Goal: Task Accomplishment & Management: Use online tool/utility

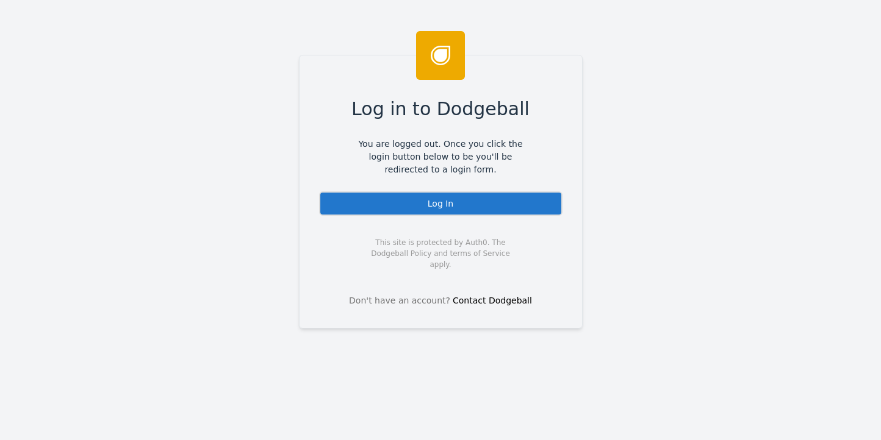
click at [436, 206] on div "Log In" at bounding box center [440, 204] width 243 height 24
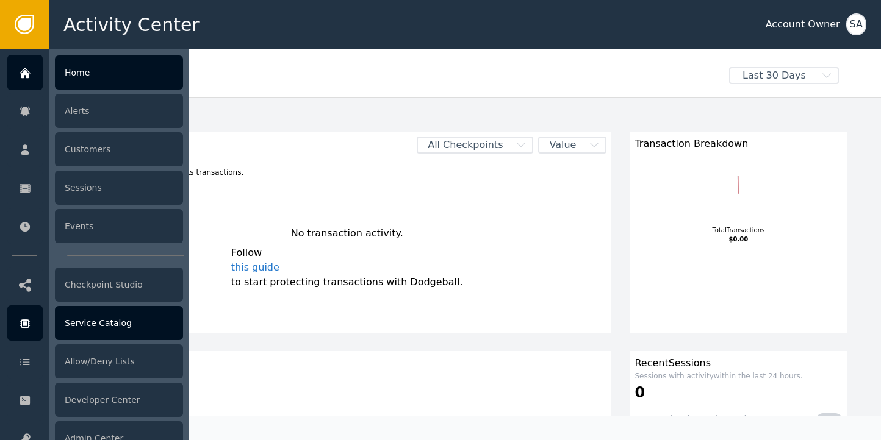
click at [90, 317] on div "Service Catalog" at bounding box center [119, 323] width 128 height 34
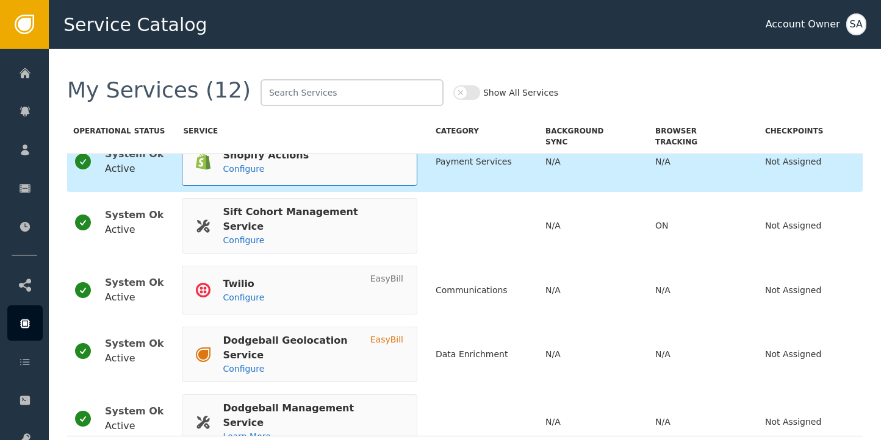
scroll to position [459, 0]
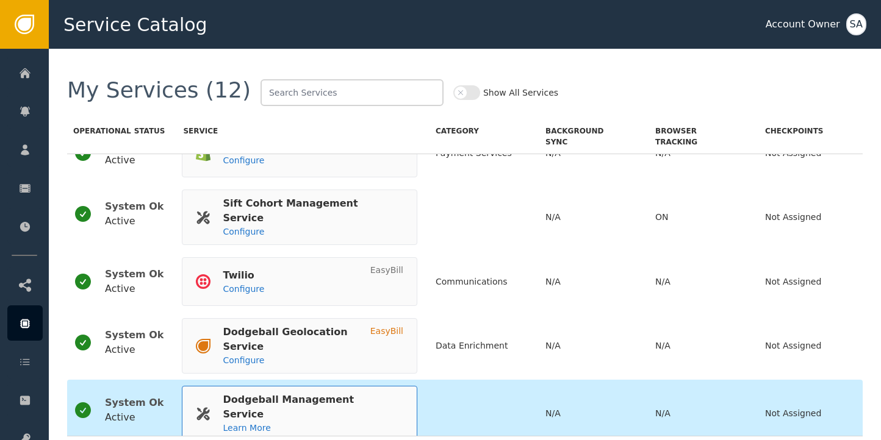
click at [292, 393] on div "Dodgeball Management Service" at bounding box center [307, 407] width 168 height 29
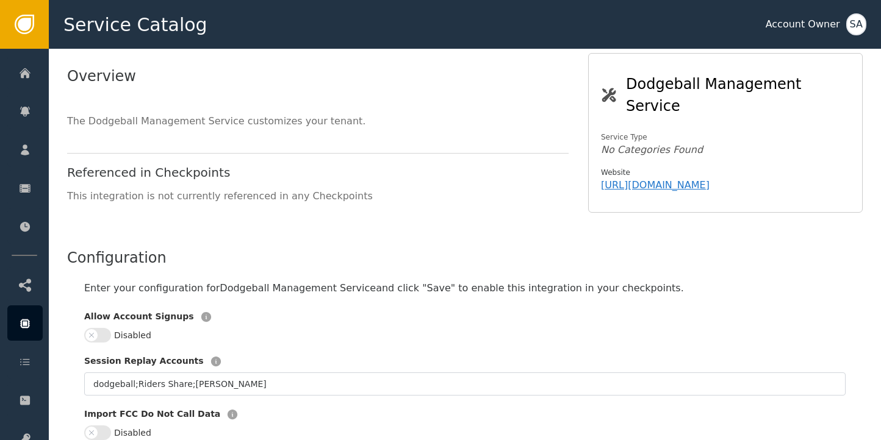
scroll to position [122, 0]
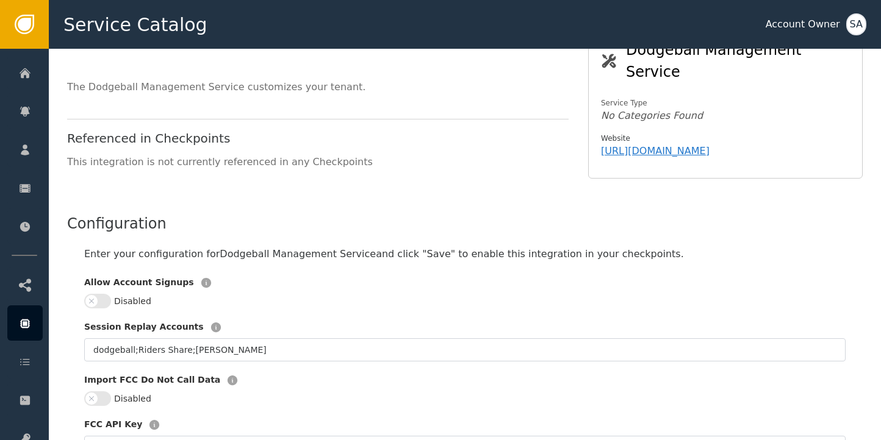
click at [109, 294] on button "Disabled" at bounding box center [97, 301] width 27 height 15
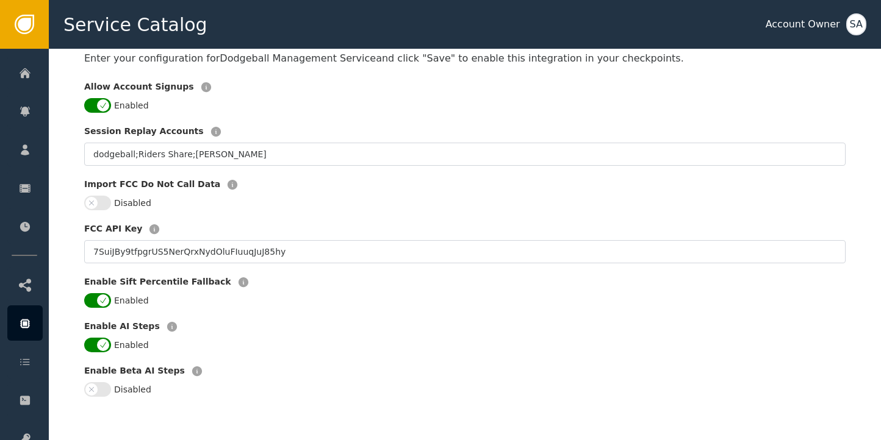
scroll to position [427, 0]
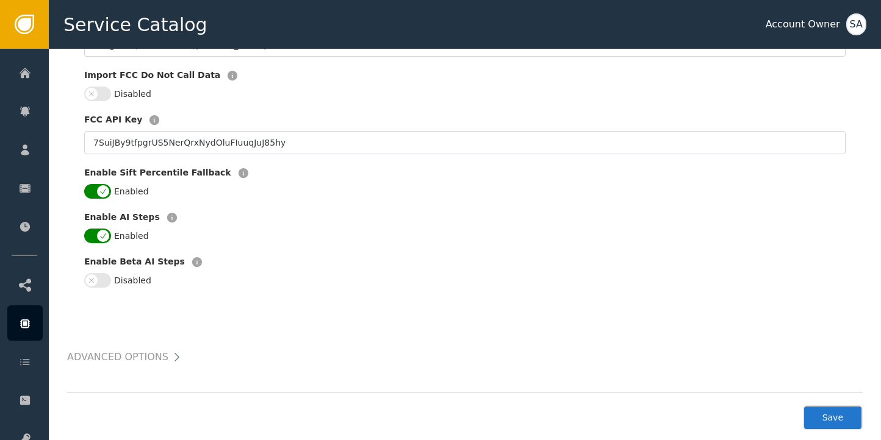
click at [836, 406] on button "Save" at bounding box center [833, 418] width 60 height 25
click at [857, 27] on div "SA" at bounding box center [856, 24] width 20 height 22
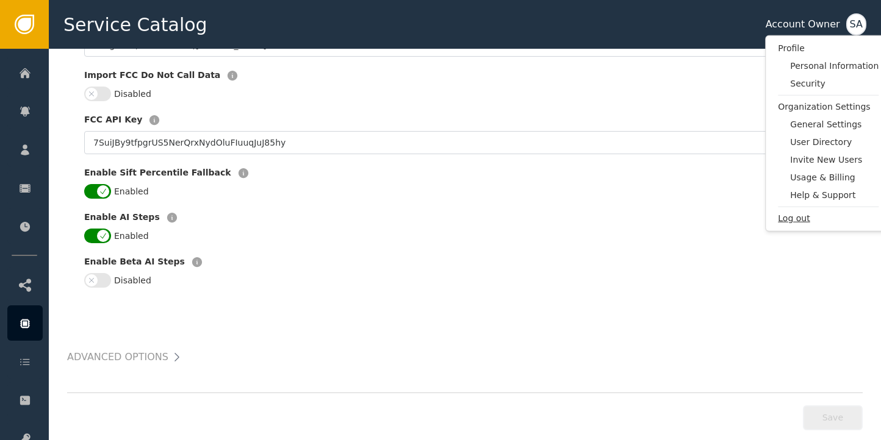
click at [786, 212] on span "Log out" at bounding box center [828, 218] width 101 height 13
